Goal: Navigation & Orientation: Go to known website

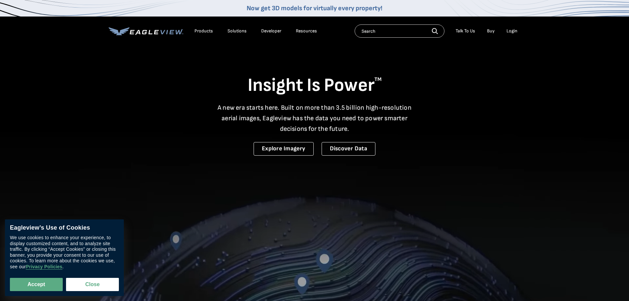
click at [510, 31] on div "Login" at bounding box center [512, 31] width 11 height 6
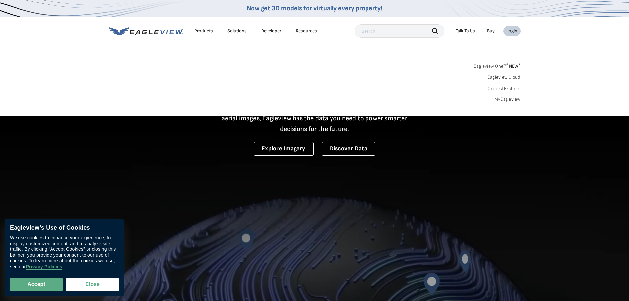
click at [511, 32] on div "Login" at bounding box center [512, 31] width 11 height 6
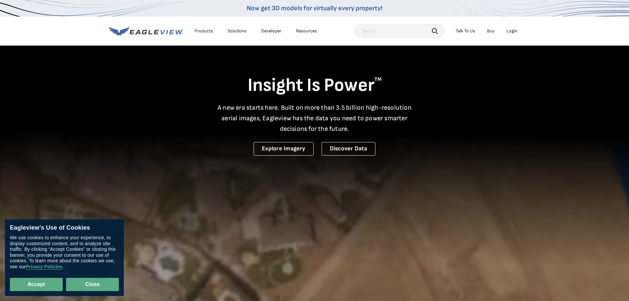
click at [89, 286] on button "Close" at bounding box center [92, 284] width 53 height 13
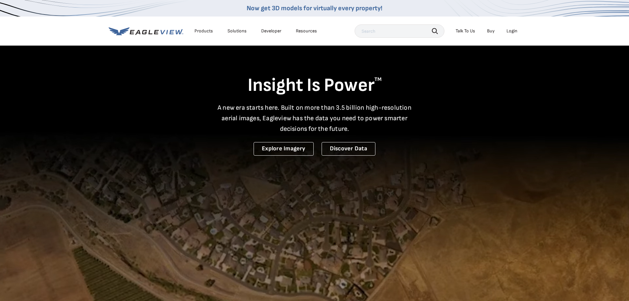
click at [511, 32] on div "Login" at bounding box center [512, 31] width 11 height 6
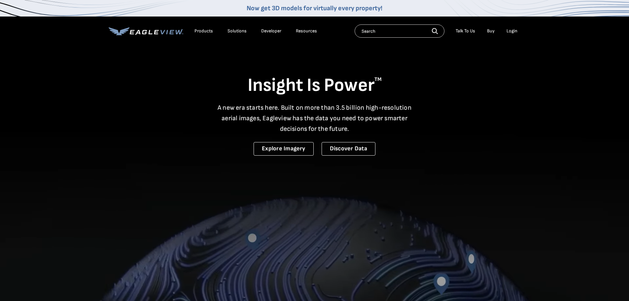
click at [509, 32] on div "Login" at bounding box center [512, 31] width 11 height 6
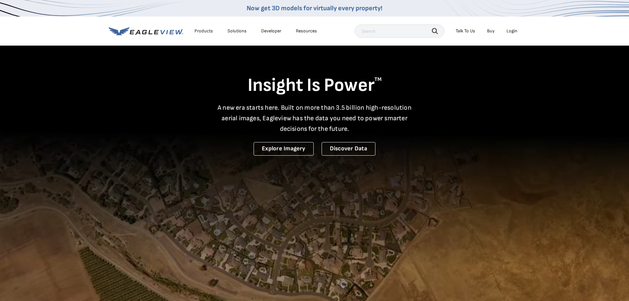
click at [512, 30] on div "Login" at bounding box center [512, 31] width 11 height 6
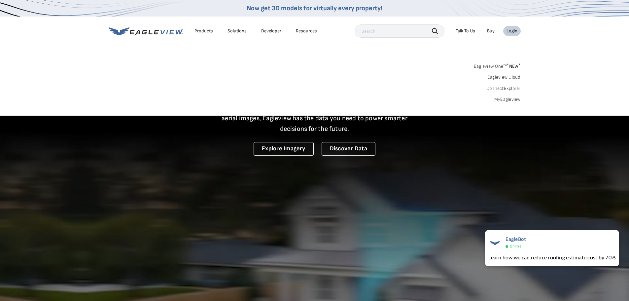
click at [502, 98] on link "MyEagleview" at bounding box center [508, 99] width 26 height 6
